Goal: Find specific page/section

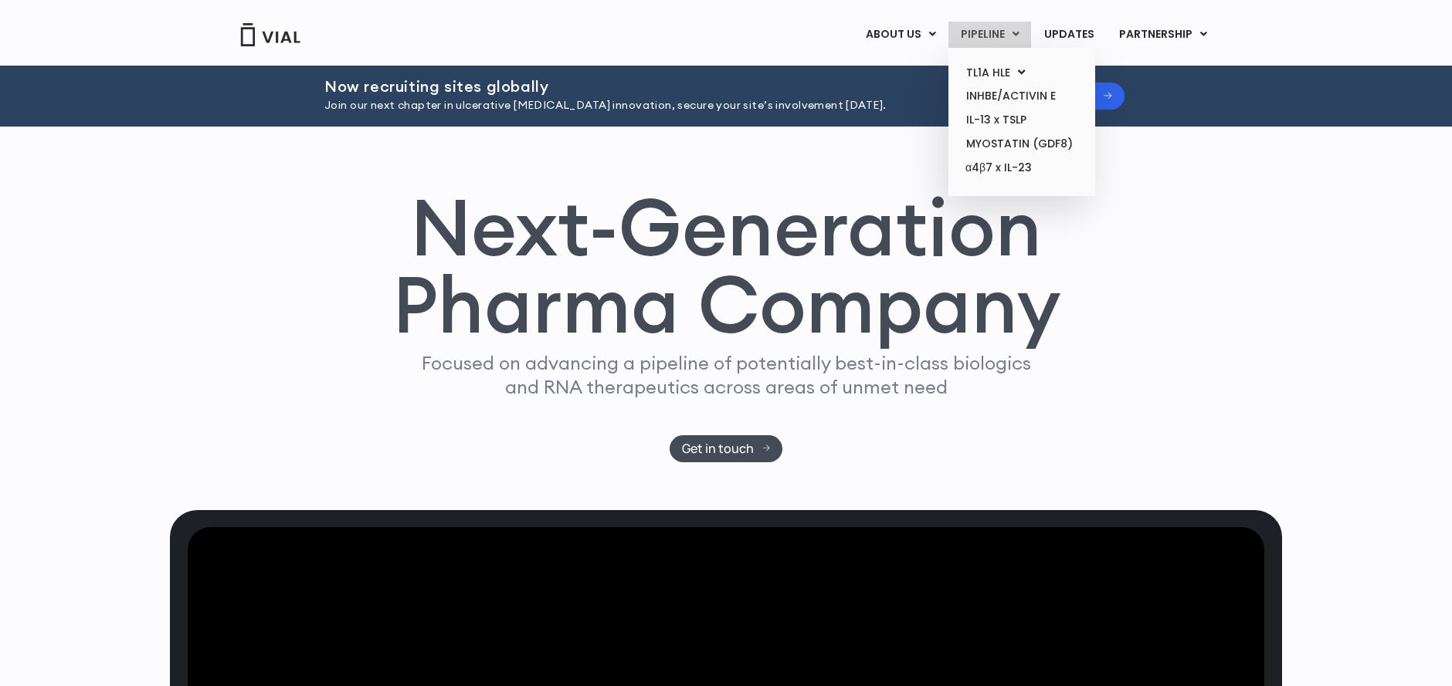
click at [991, 39] on link "PIPELINE" at bounding box center [989, 35] width 83 height 26
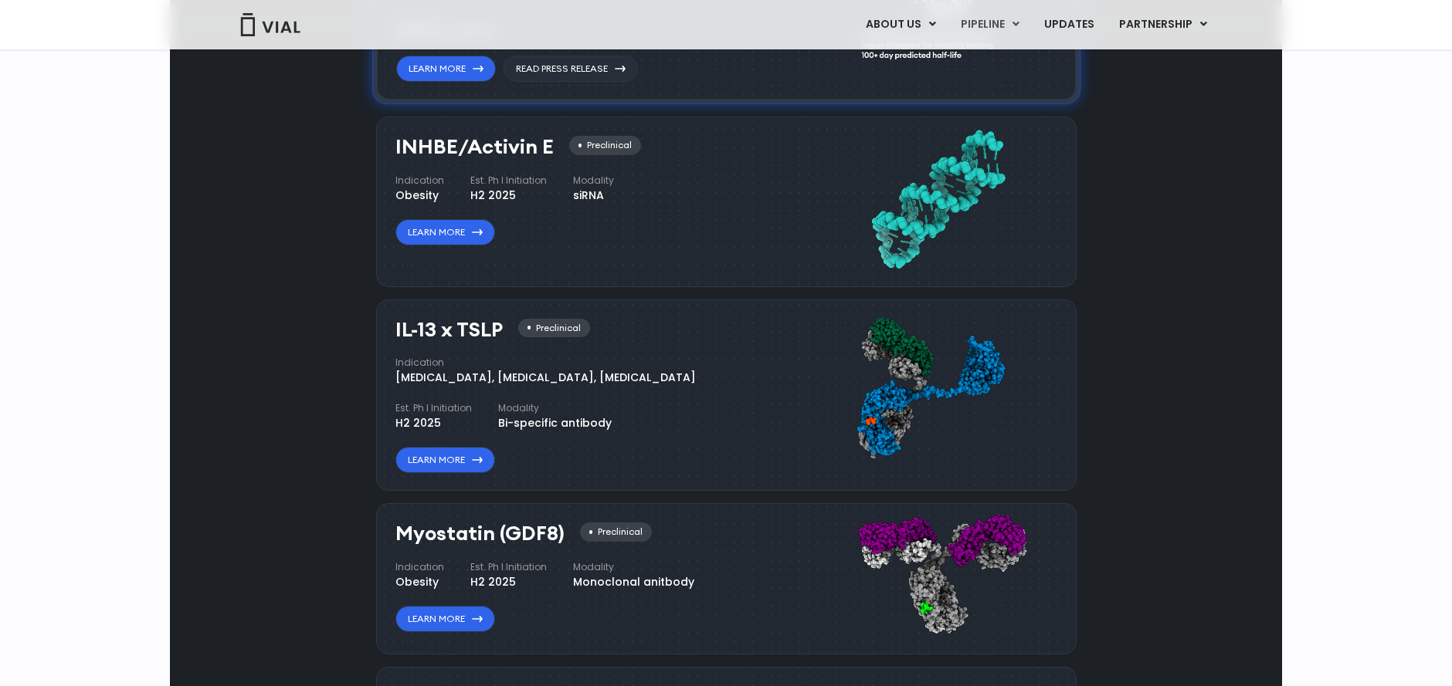
scroll to position [1255, 0]
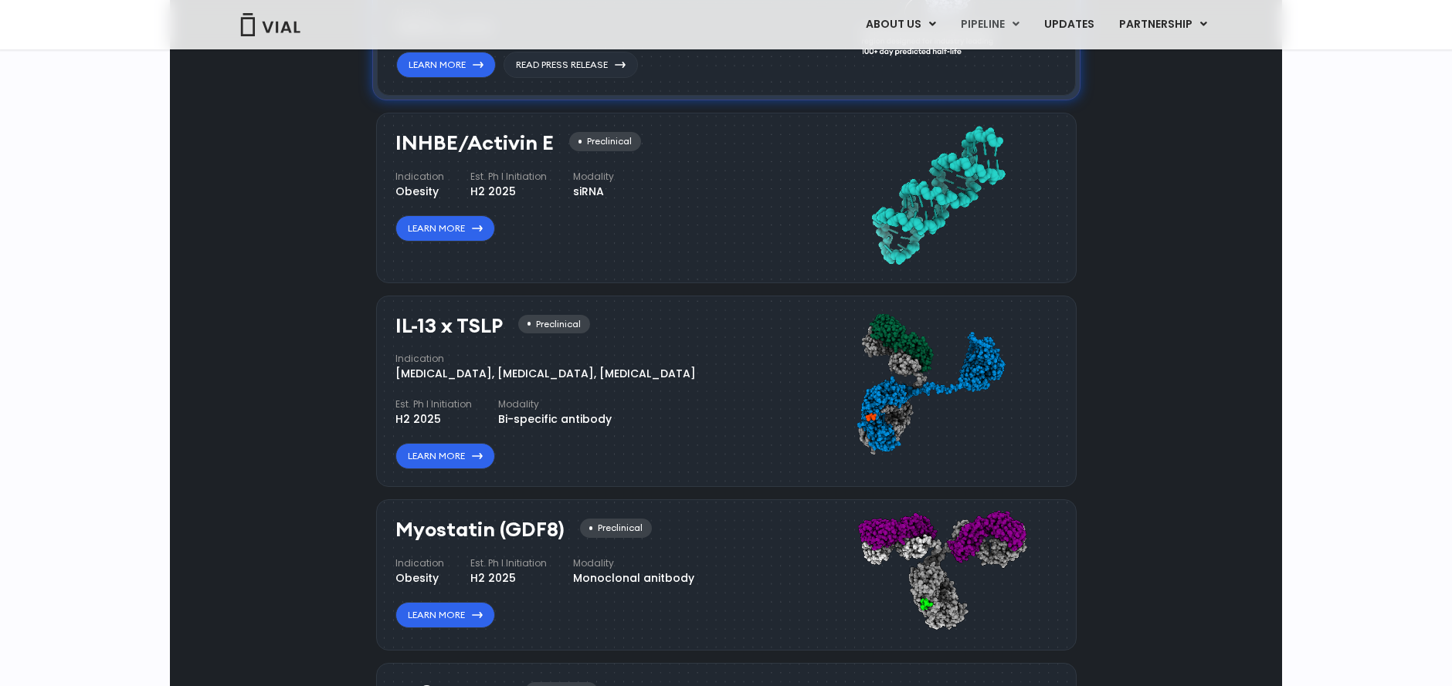
click at [988, 374] on img at bounding box center [937, 388] width 207 height 163
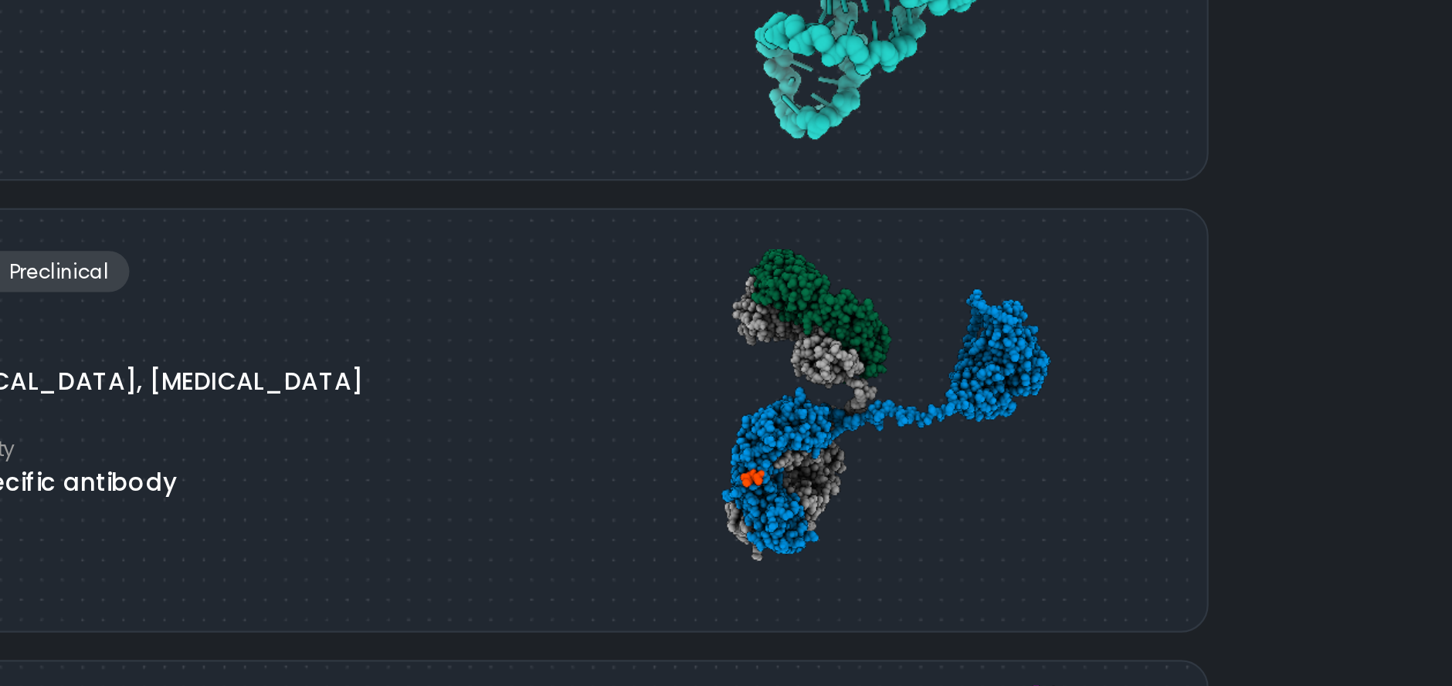
click at [914, 372] on img at bounding box center [937, 388] width 207 height 163
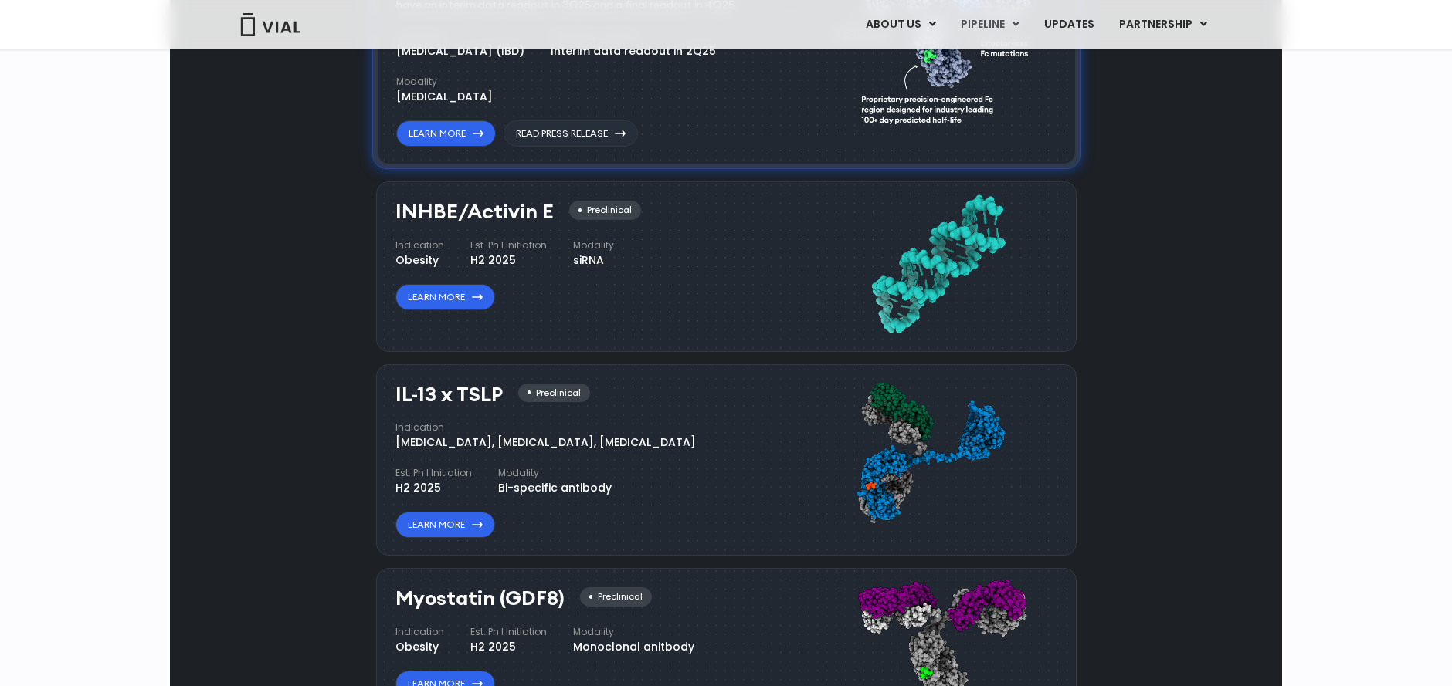
scroll to position [1196, 0]
